Goal: Information Seeking & Learning: Learn about a topic

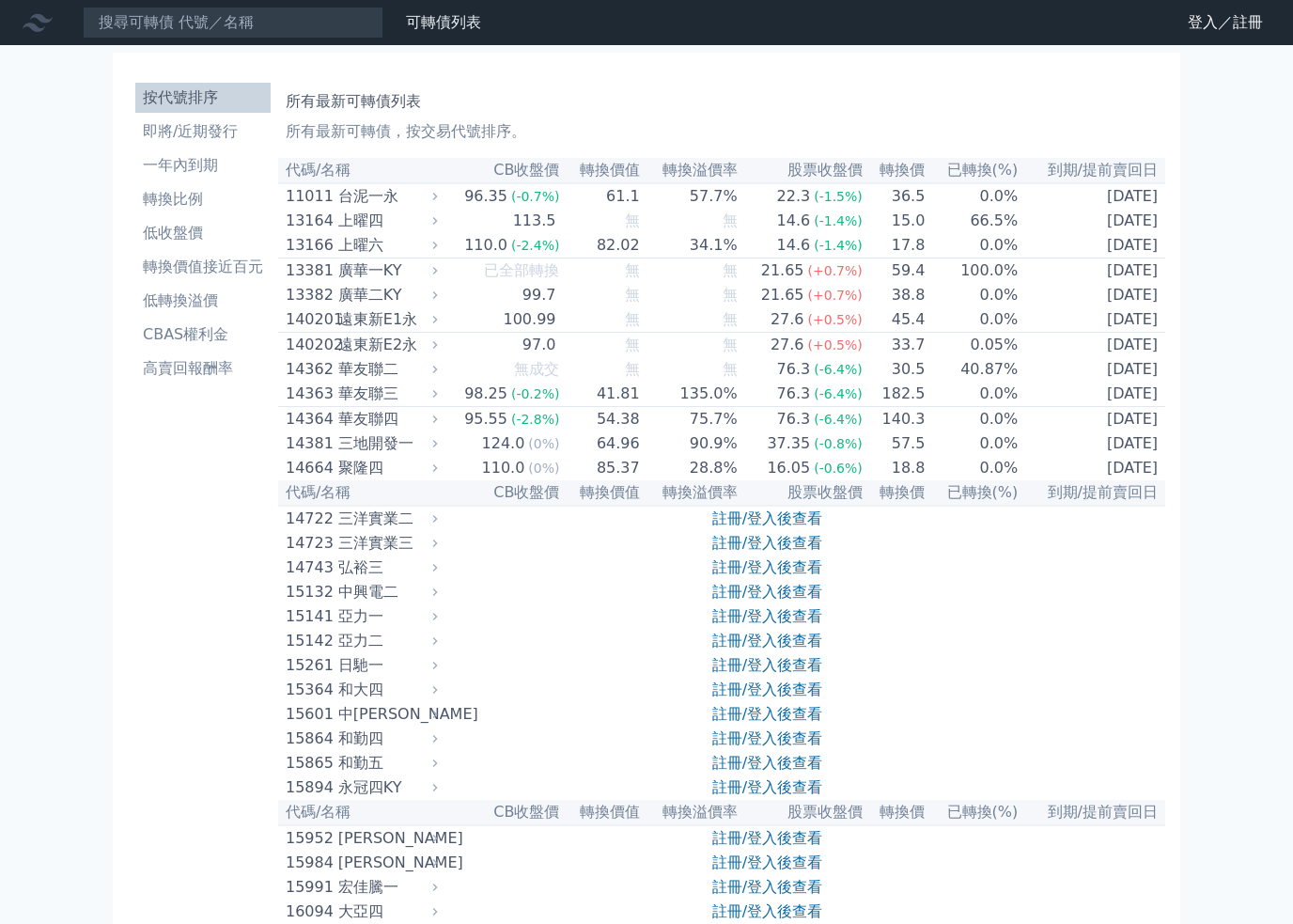
click at [1222, 25] on link "登入／註冊" at bounding box center [1225, 23] width 105 height 30
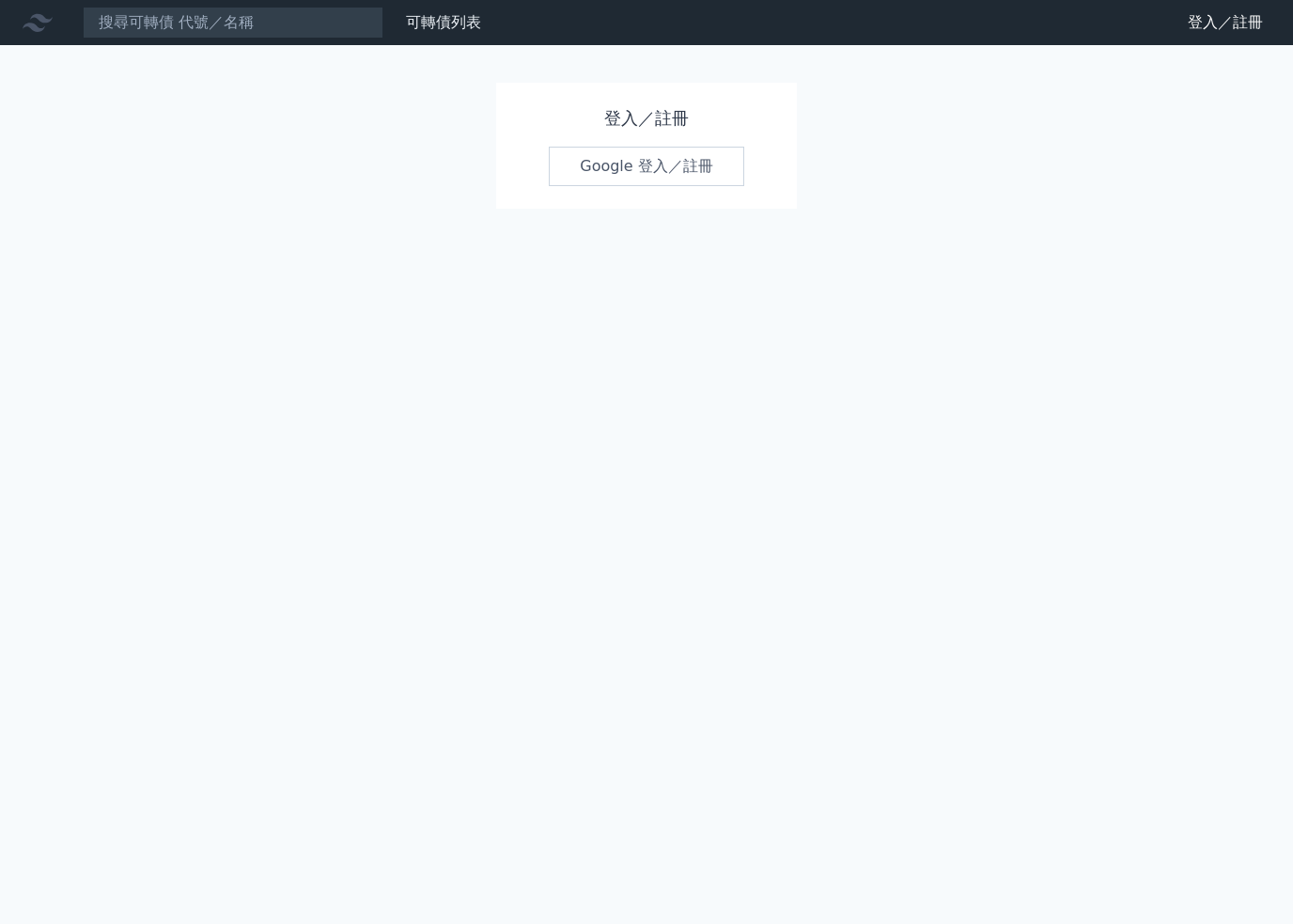
click at [674, 168] on link "Google 登入／註冊" at bounding box center [646, 166] width 195 height 40
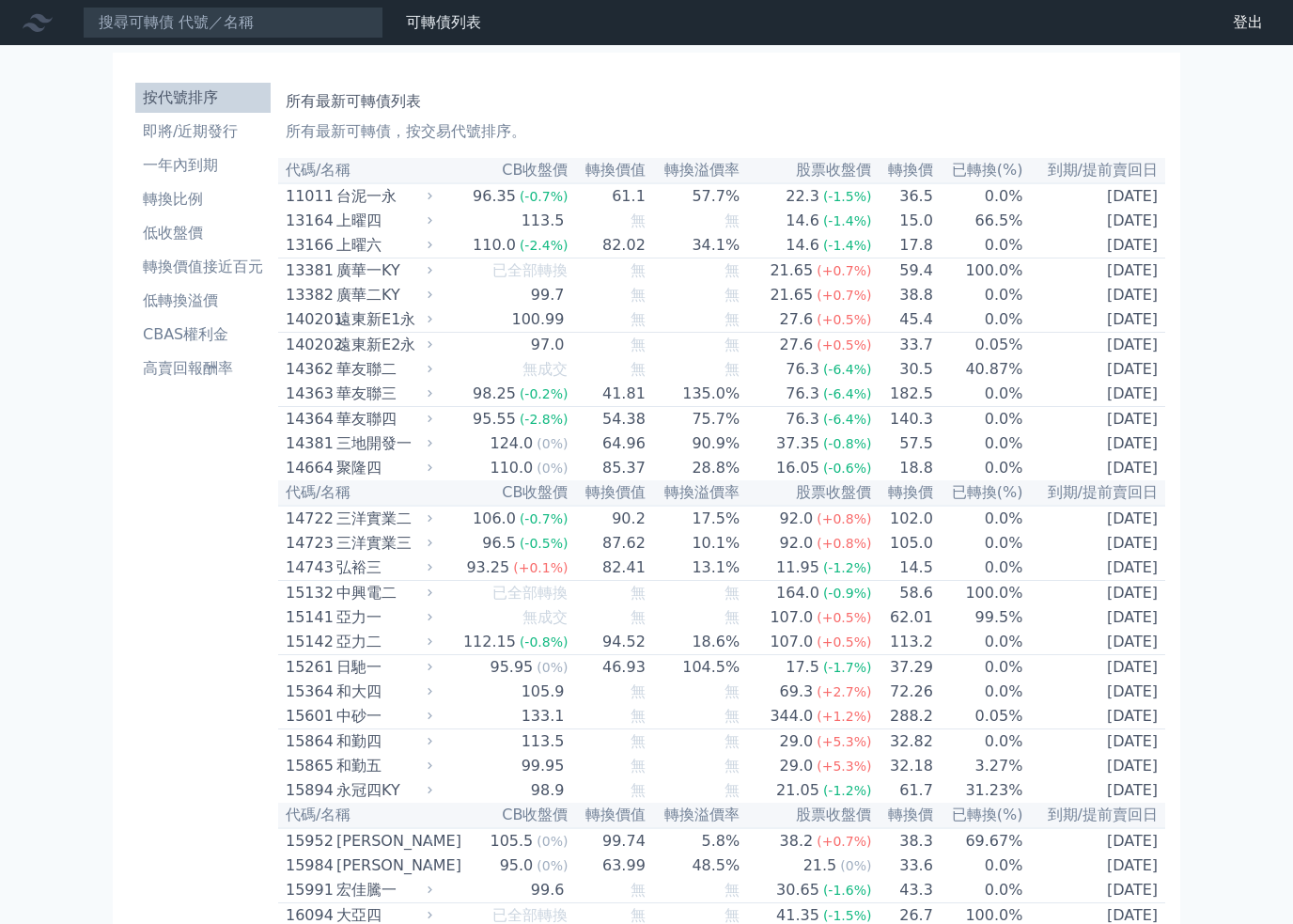
click at [155, 132] on li "即將/近期發行" at bounding box center [203, 131] width 135 height 23
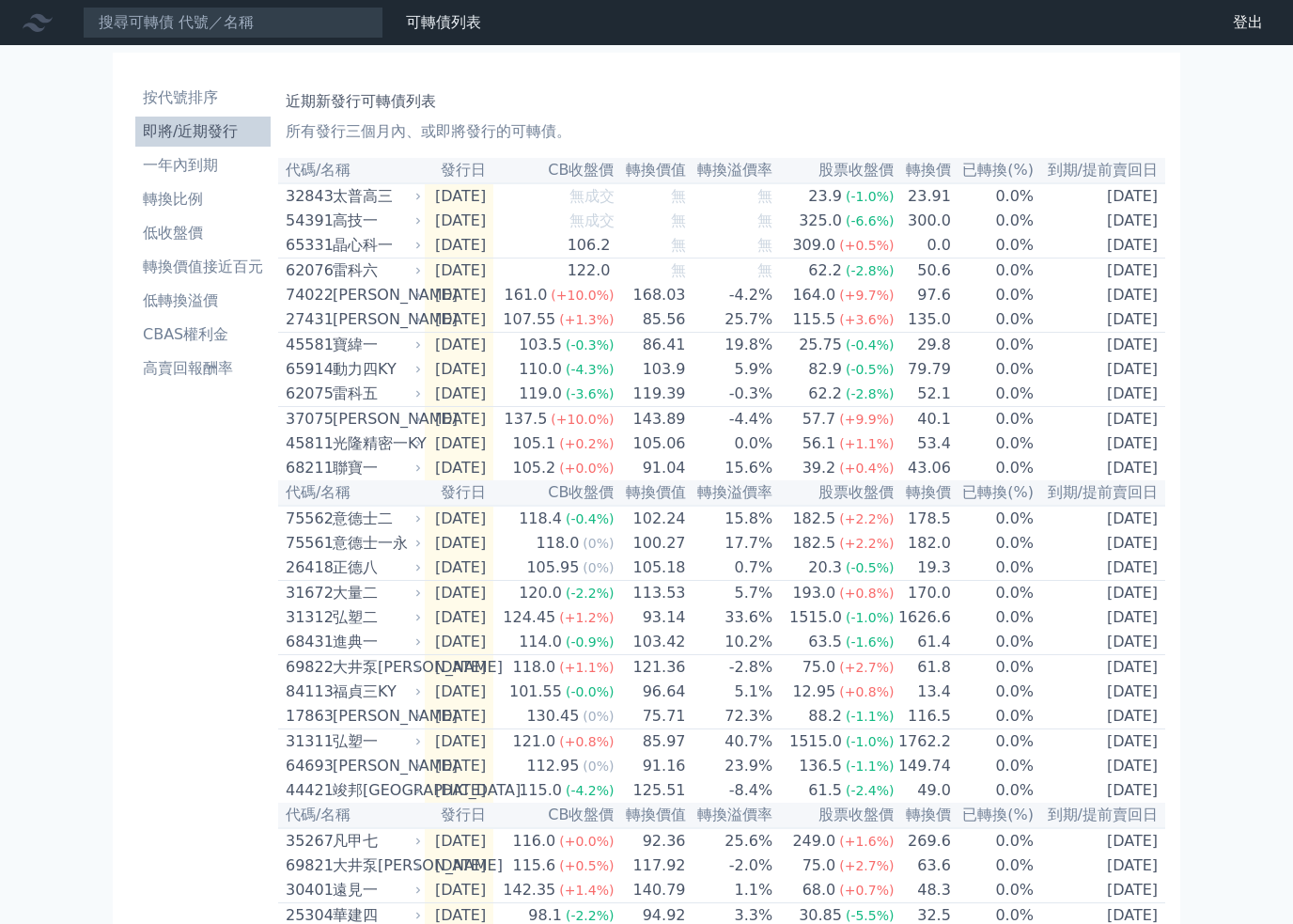
click at [342, 431] on div "[PERSON_NAME]" at bounding box center [374, 419] width 85 height 23
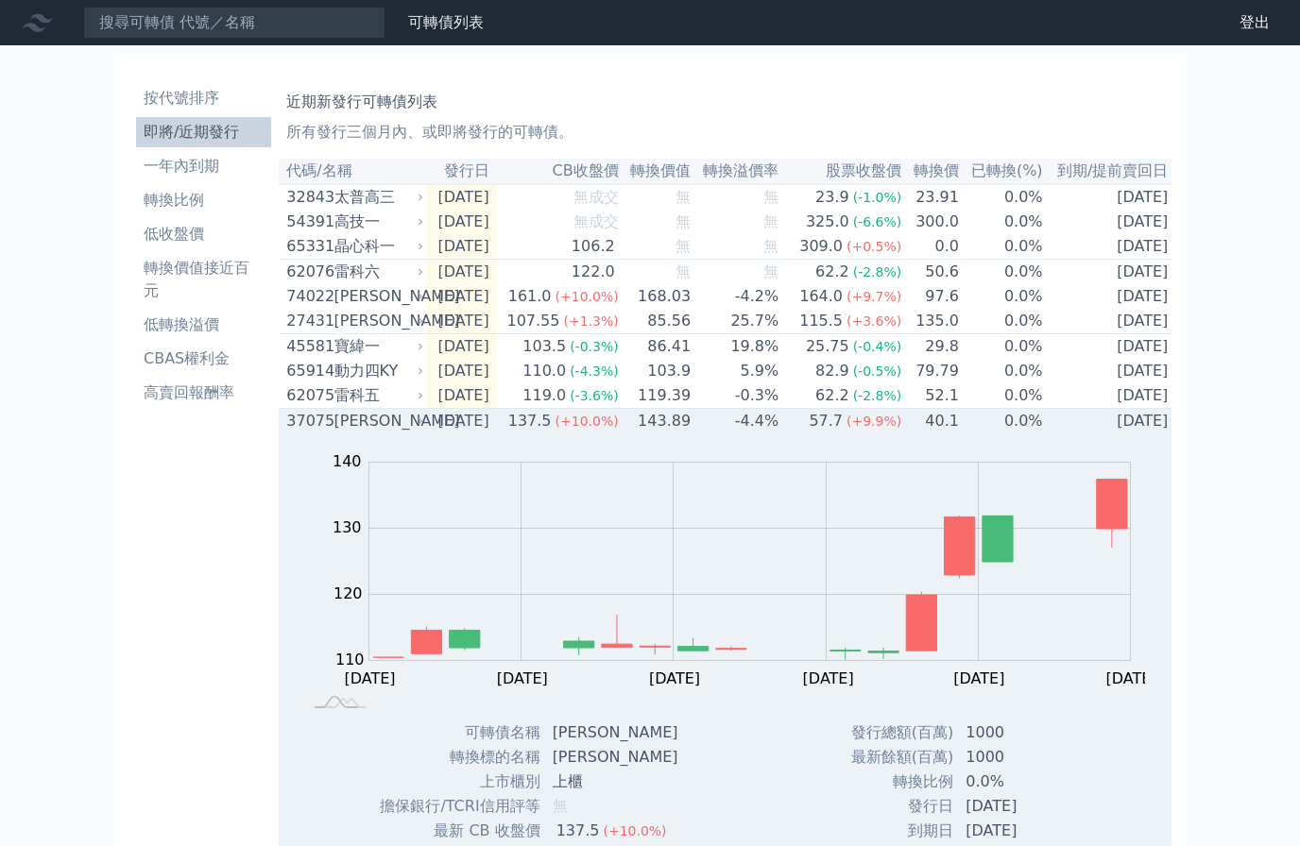
click at [180, 172] on li "一年內到期" at bounding box center [203, 166] width 135 height 23
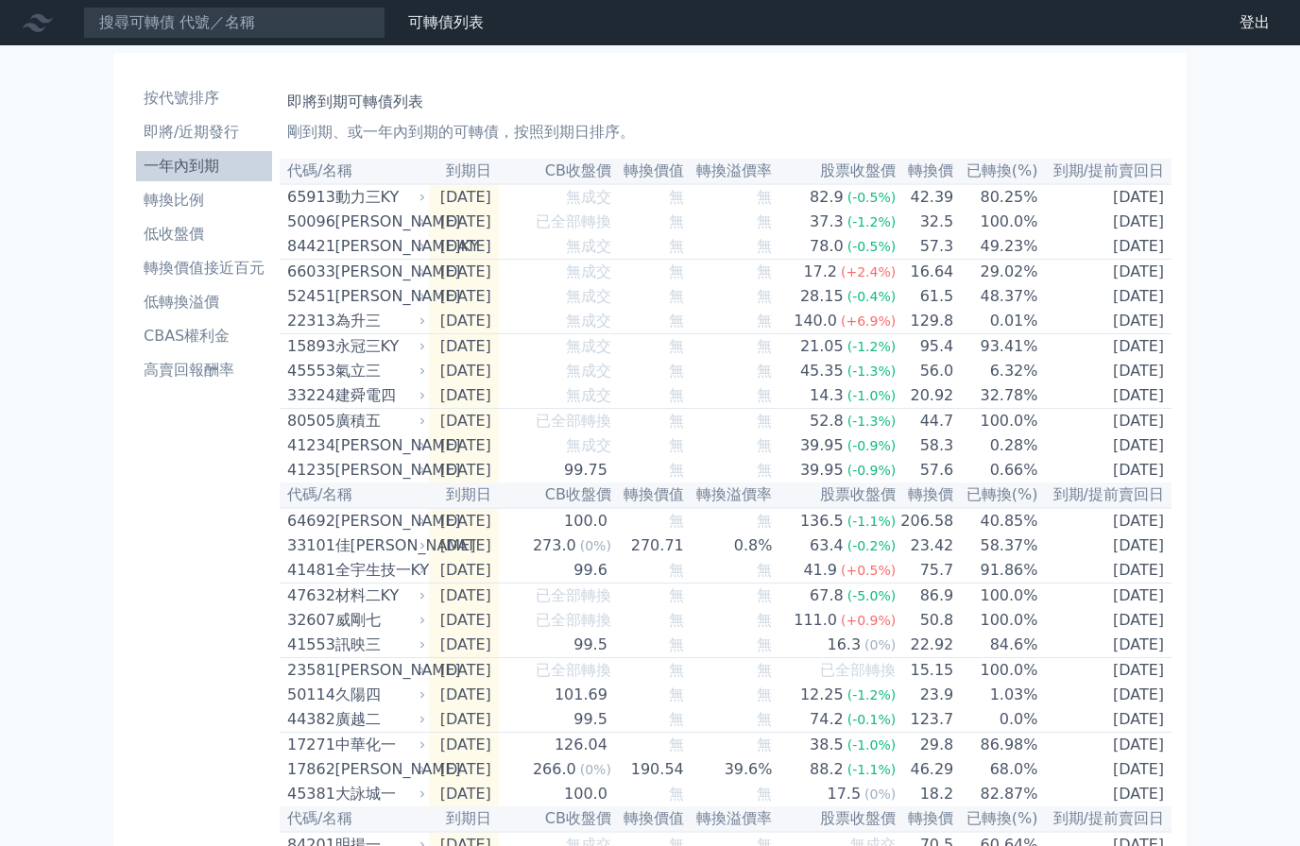
click at [178, 208] on li "轉換比例" at bounding box center [204, 200] width 136 height 23
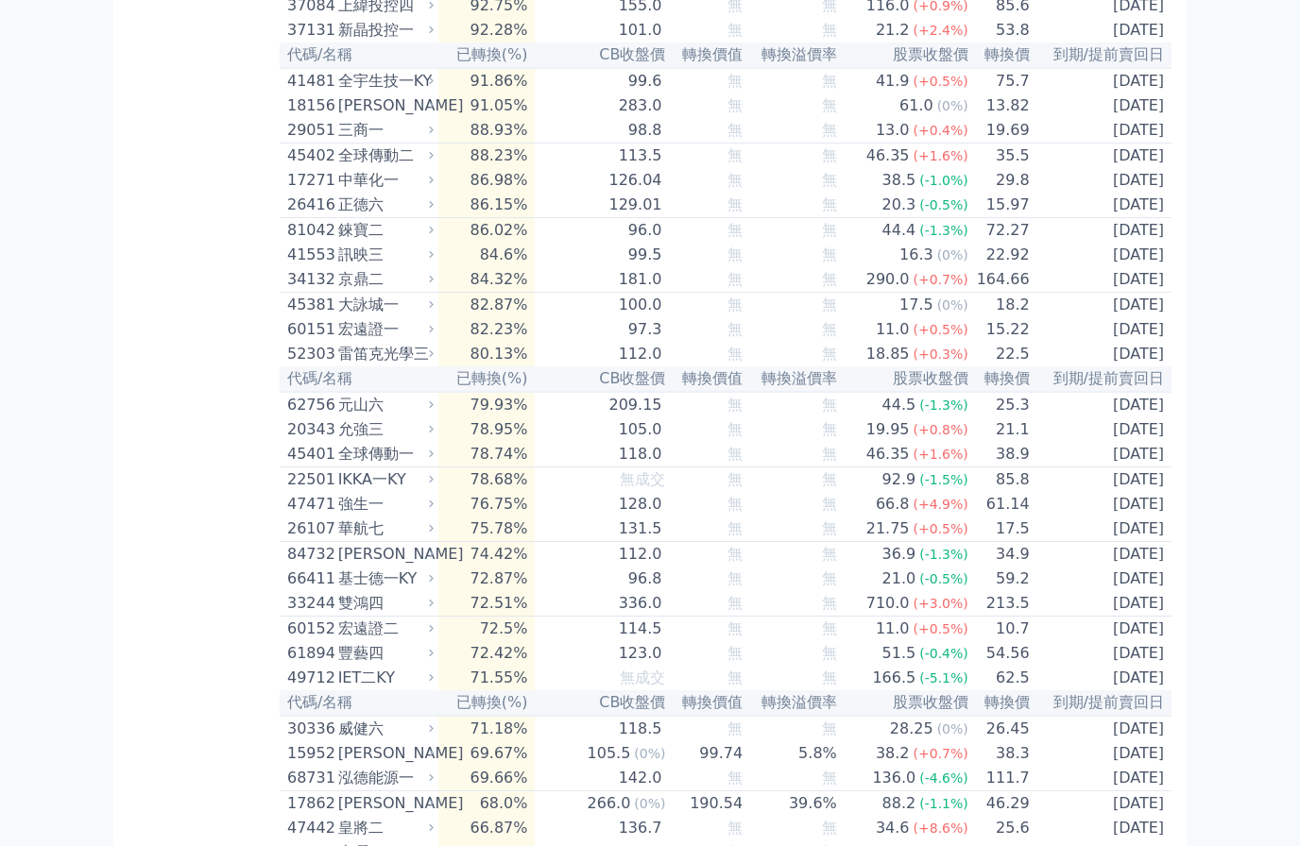
scroll to position [1715, 0]
